Goal: Task Accomplishment & Management: Manage account settings

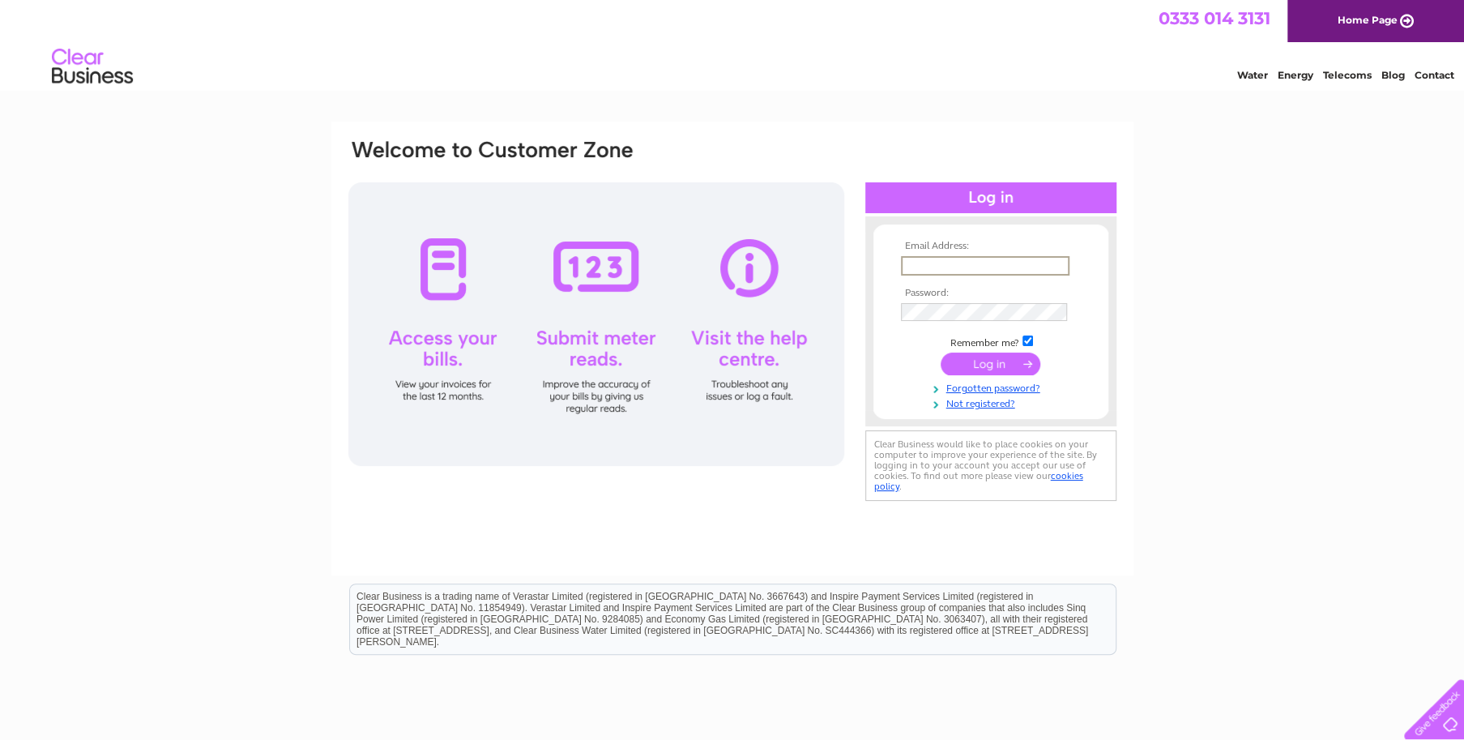
click at [967, 263] on input "text" at bounding box center [985, 265] width 169 height 19
type input "[EMAIL_ADDRESS][DOMAIN_NAME]"
click at [984, 364] on input "submit" at bounding box center [991, 363] width 100 height 23
